Goal: Communication & Community: Answer question/provide support

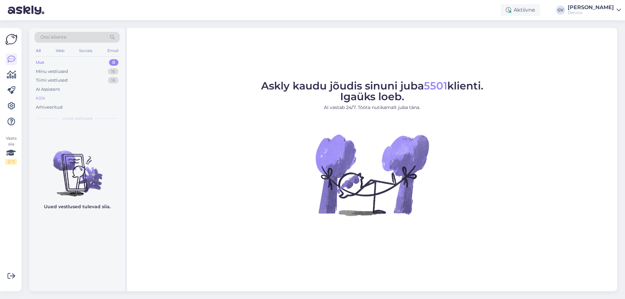
click at [65, 95] on div "Kõik" at bounding box center [77, 98] width 85 height 9
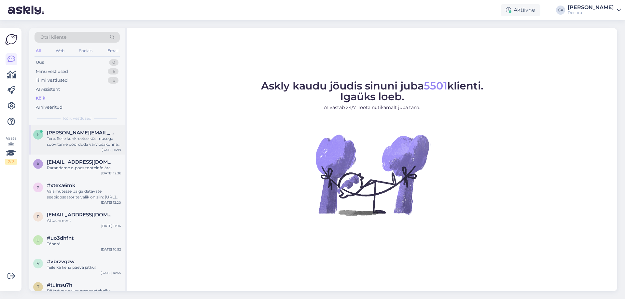
click at [63, 148] on div "k [PERSON_NAME][EMAIL_ADDRESS][DOMAIN_NAME] Tere. Selle konkreetse küsimusega s…" at bounding box center [77, 139] width 96 height 29
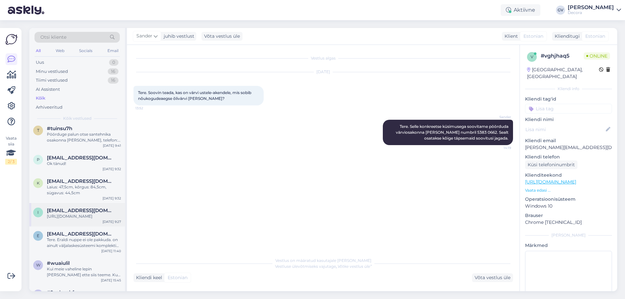
scroll to position [163, 0]
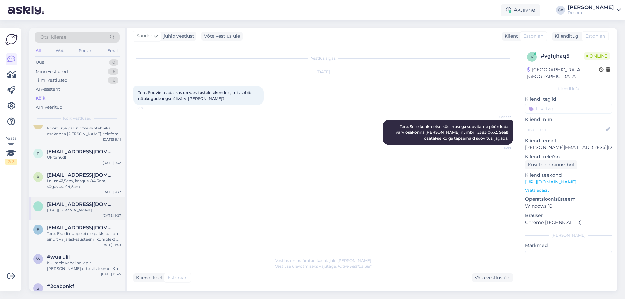
click at [84, 213] on div "[URL][DOMAIN_NAME]" at bounding box center [84, 210] width 74 height 6
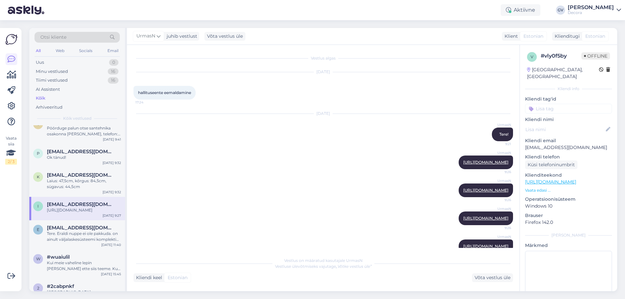
scroll to position [46, 0]
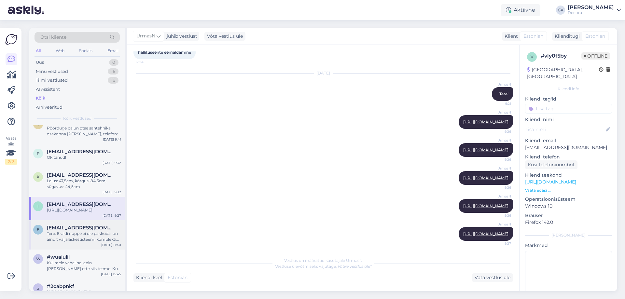
click at [77, 231] on span "[EMAIL_ADDRESS][DOMAIN_NAME]" at bounding box center [81, 228] width 68 height 6
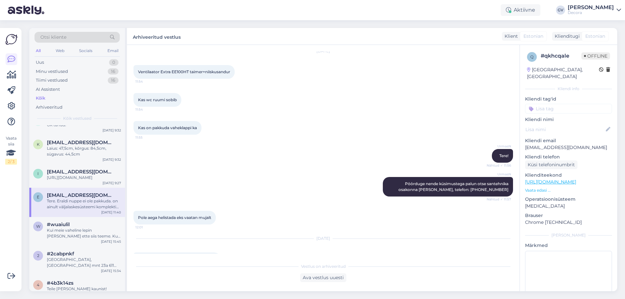
scroll to position [339, 0]
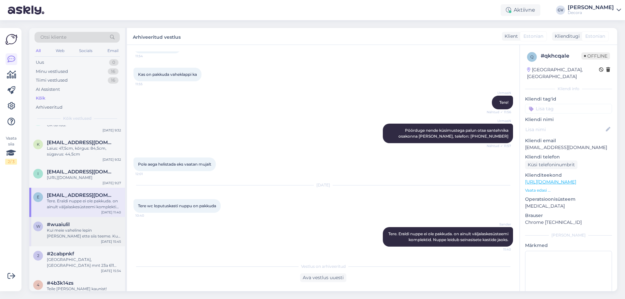
click at [44, 246] on div "w #wuaiulil Kui meie vaheline lepin [PERSON_NAME] ette siis teeme. Kui meie vah…" at bounding box center [77, 231] width 96 height 29
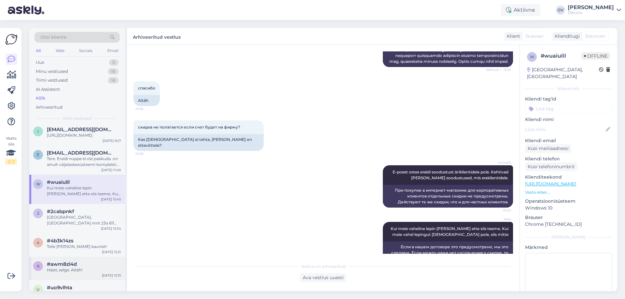
scroll to position [293, 0]
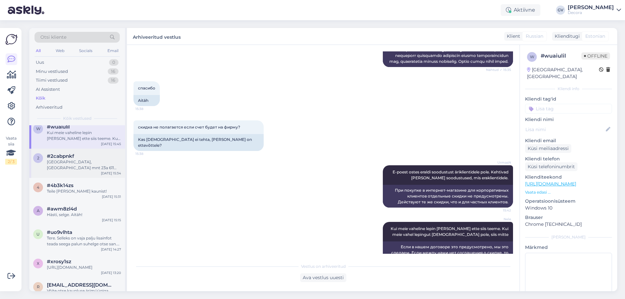
click at [72, 171] on div "[GEOGRAPHIC_DATA], [GEOGRAPHIC_DATA] mnt 23a 611 [GEOGRAPHIC_DATA], [GEOGRAPHIC…" at bounding box center [84, 165] width 74 height 12
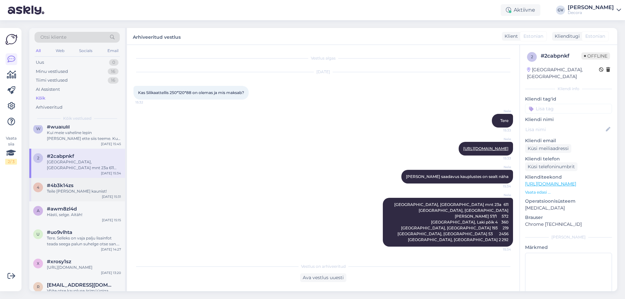
click at [56, 194] on div "Teile [PERSON_NAME] kaunist!" at bounding box center [84, 192] width 74 height 6
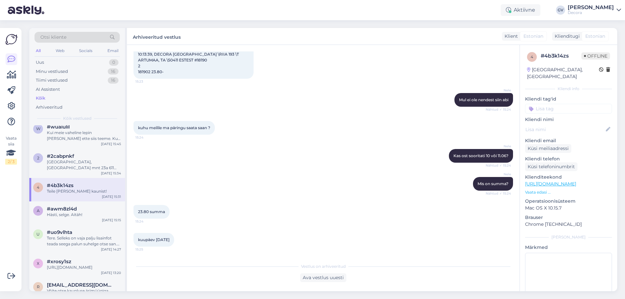
scroll to position [513, 0]
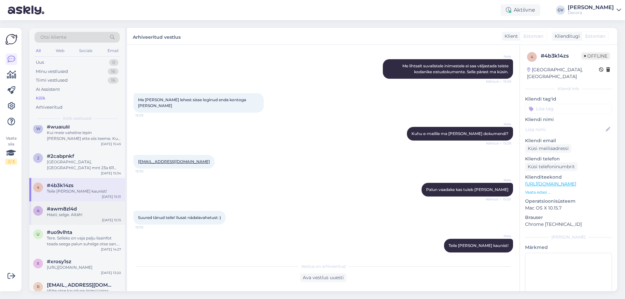
click at [59, 218] on div "Hästi, selge. Aitäh!" at bounding box center [84, 215] width 74 height 6
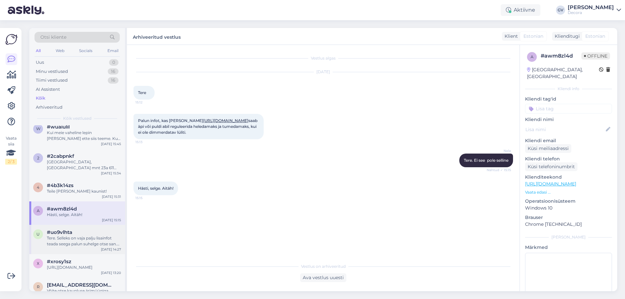
click at [101, 247] on div "Tere. Selleks on vaja palju lisainfot teada seega palun suhelge otse san. teh o…" at bounding box center [84, 241] width 74 height 12
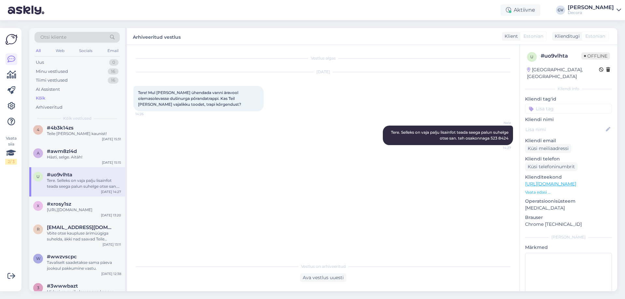
scroll to position [391, 0]
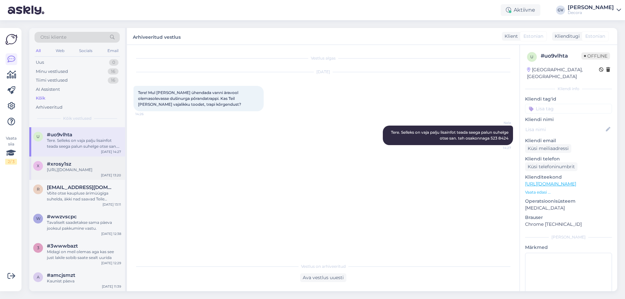
click at [84, 173] on div "[URL][DOMAIN_NAME]" at bounding box center [84, 170] width 74 height 6
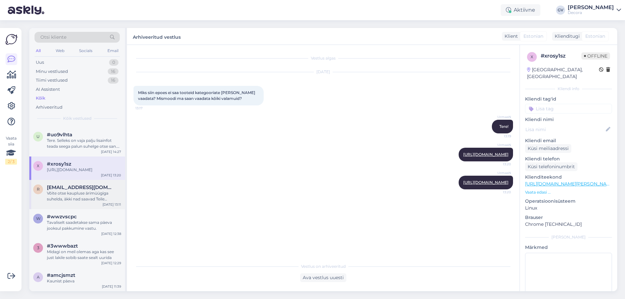
click at [77, 200] on div "Võite otse kaupluse ärimüügiga suhelda, äkki nad saavad Teile soodushinda pakku…" at bounding box center [84, 196] width 74 height 12
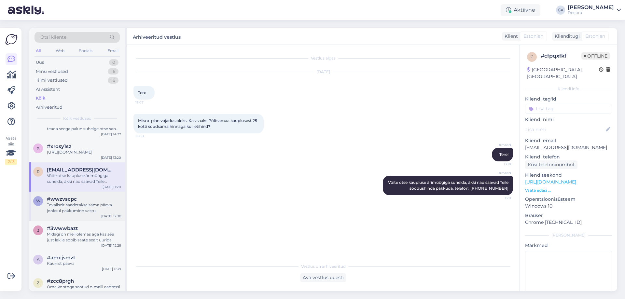
scroll to position [423, 0]
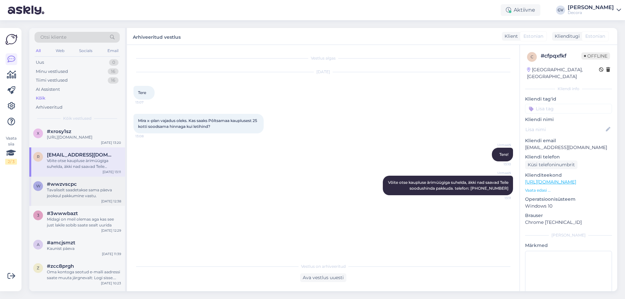
click at [79, 193] on div "Tavaliselt saadetakse sama päeva jooksul pakkumine vastu." at bounding box center [84, 193] width 74 height 12
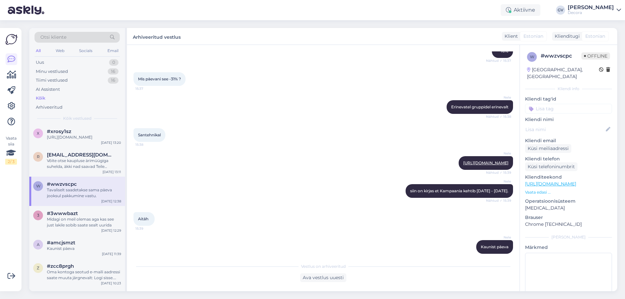
scroll to position [1022, 0]
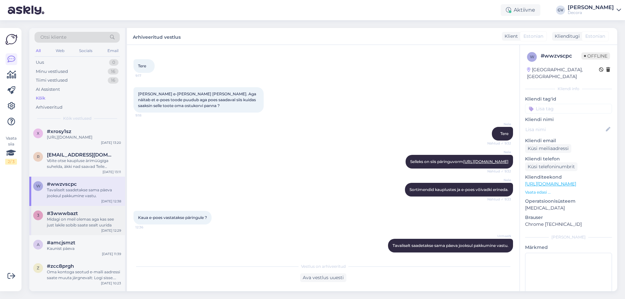
click at [76, 228] on div "Midagi on meil olemas aga kas see just lakile sobib saate sealt uurida" at bounding box center [84, 223] width 74 height 12
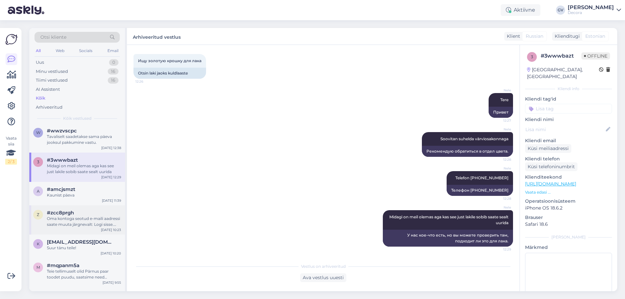
scroll to position [488, 0]
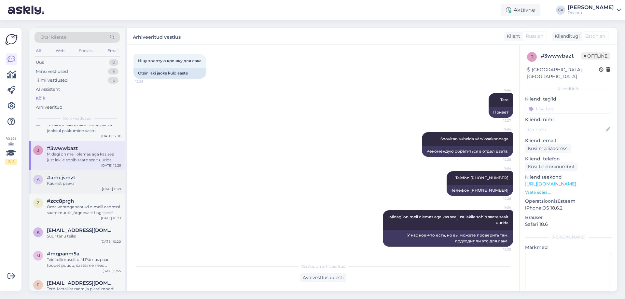
click at [58, 187] on div "Kaunist päeva" at bounding box center [84, 184] width 74 height 6
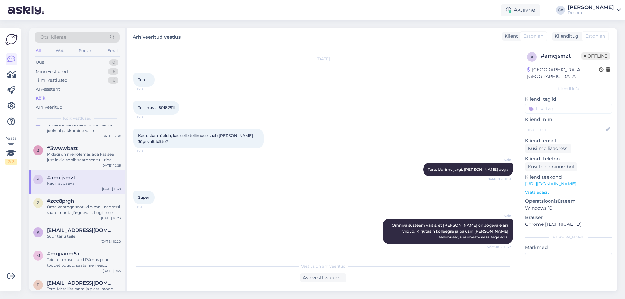
scroll to position [291, 0]
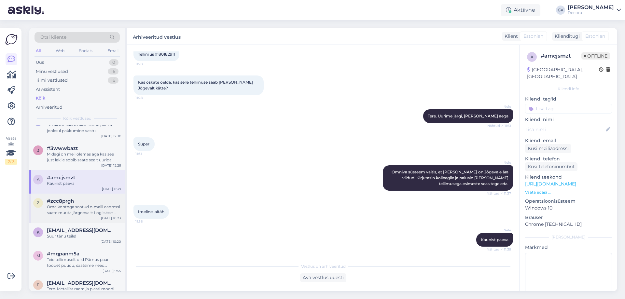
click at [61, 216] on div "Oma kontoga seotud e-maili aadressi saate muuta järgnevalt: Logi sisse. Vajuta …" at bounding box center [84, 210] width 74 height 12
